Goal: Transaction & Acquisition: Purchase product/service

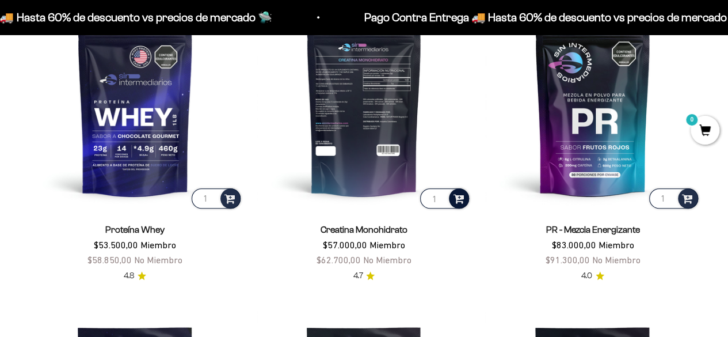
click at [456, 195] on span at bounding box center [458, 197] width 11 height 13
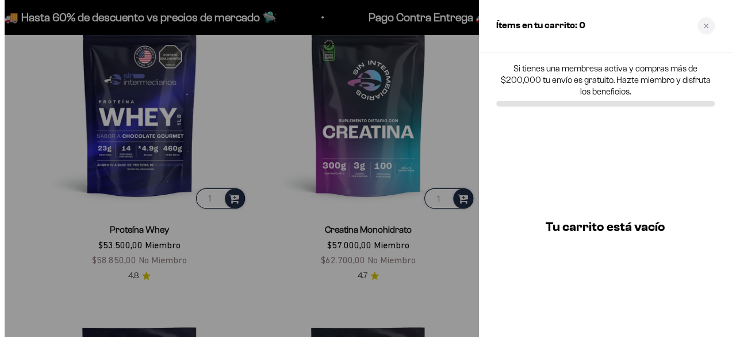
scroll to position [459, 0]
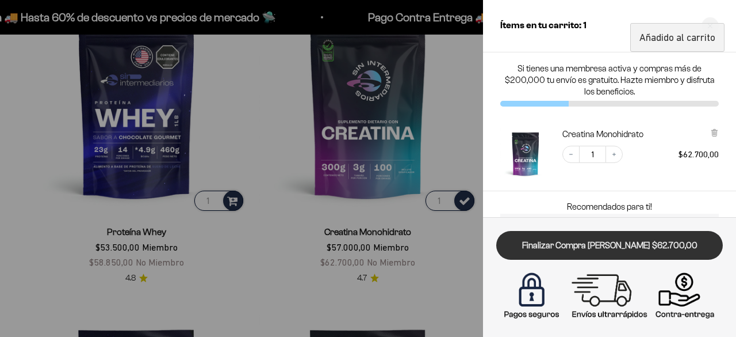
click at [628, 246] on link "Finalizar Compra [PERSON_NAME] $62.700,00" at bounding box center [610, 245] width 227 height 29
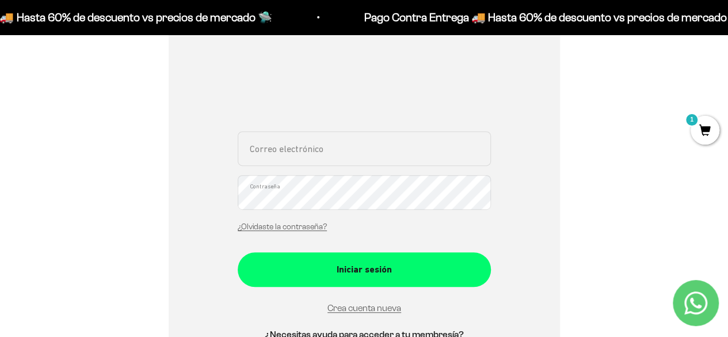
scroll to position [176, 0]
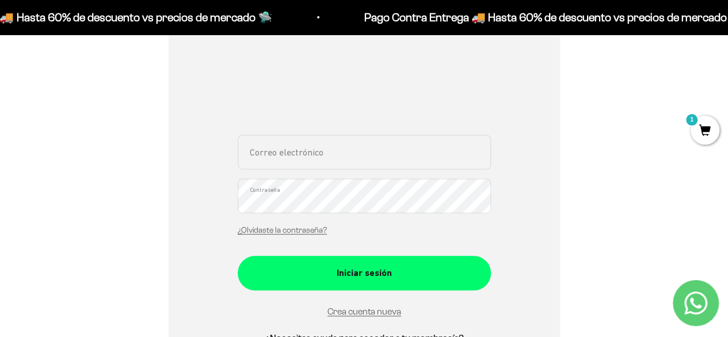
type input "saracristinahr@gmail.com"
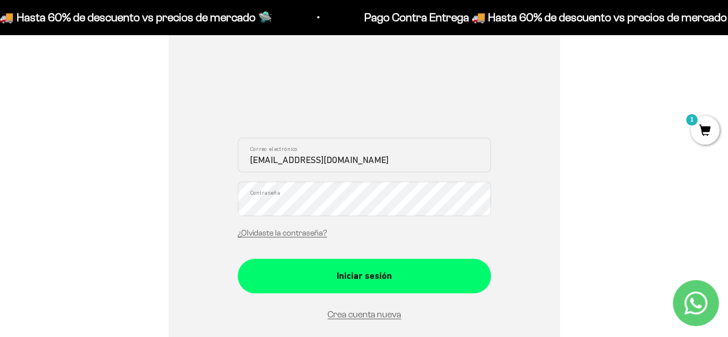
click at [290, 233] on link "¿Olvidaste la contraseña?" at bounding box center [282, 232] width 89 height 9
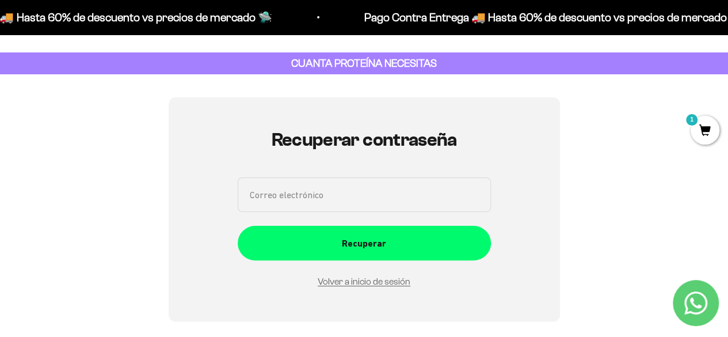
drag, startPoint x: 311, startPoint y: 170, endPoint x: 305, endPoint y: 197, distance: 28.2
click at [310, 173] on div "Recuperar contraseña Correo electrónico Recuperar Volver a inicio de sesión" at bounding box center [364, 208] width 253 height 159
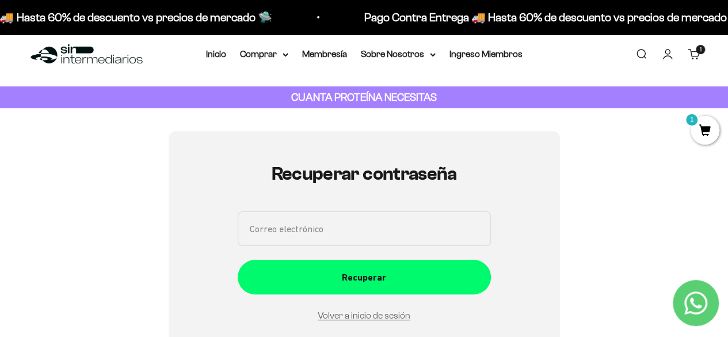
type input "saracristinahr@gmail.com"
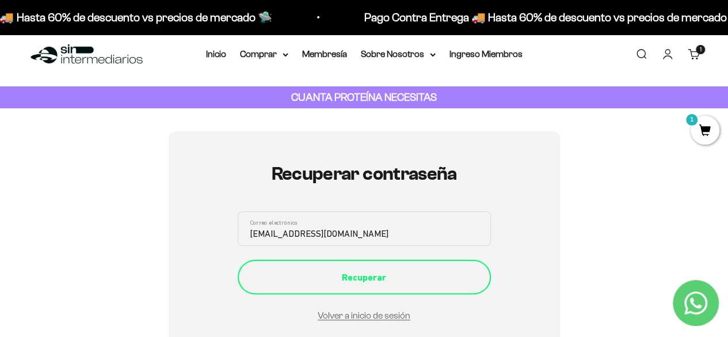
scroll to position [12, 0]
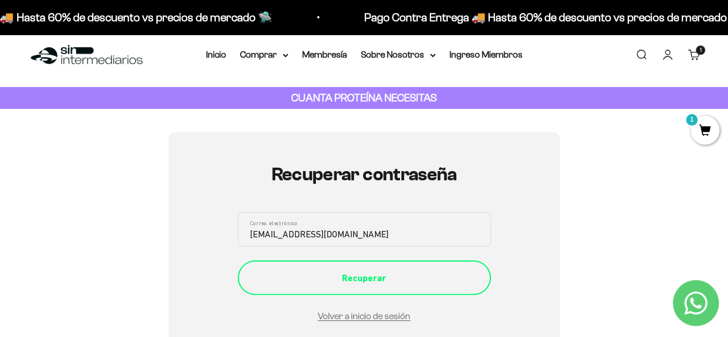
click at [380, 279] on div "Recuperar" at bounding box center [364, 277] width 207 height 15
